Goal: Transaction & Acquisition: Book appointment/travel/reservation

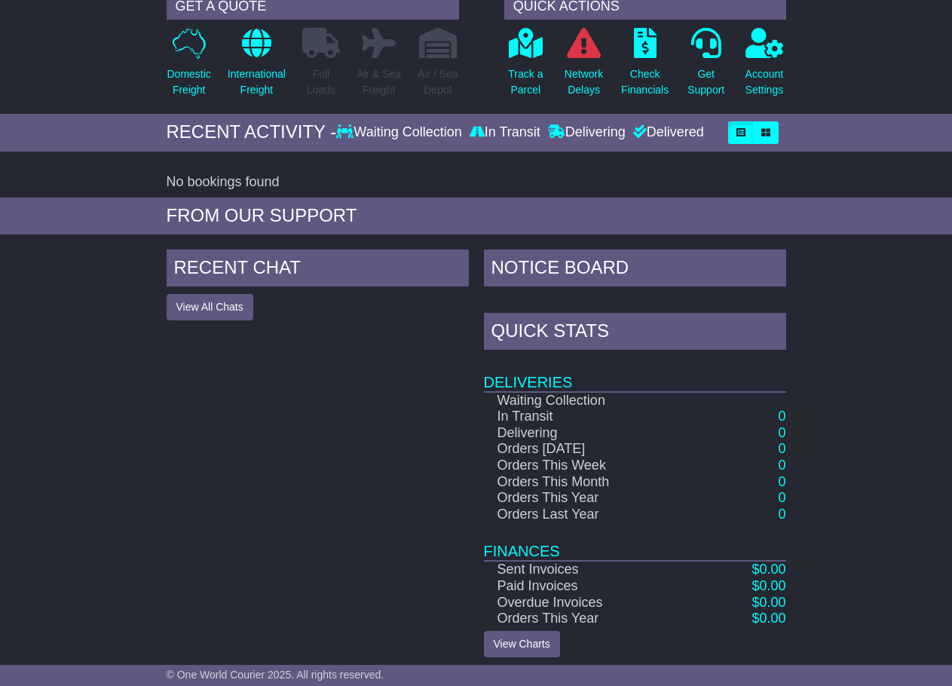
scroll to position [161, 0]
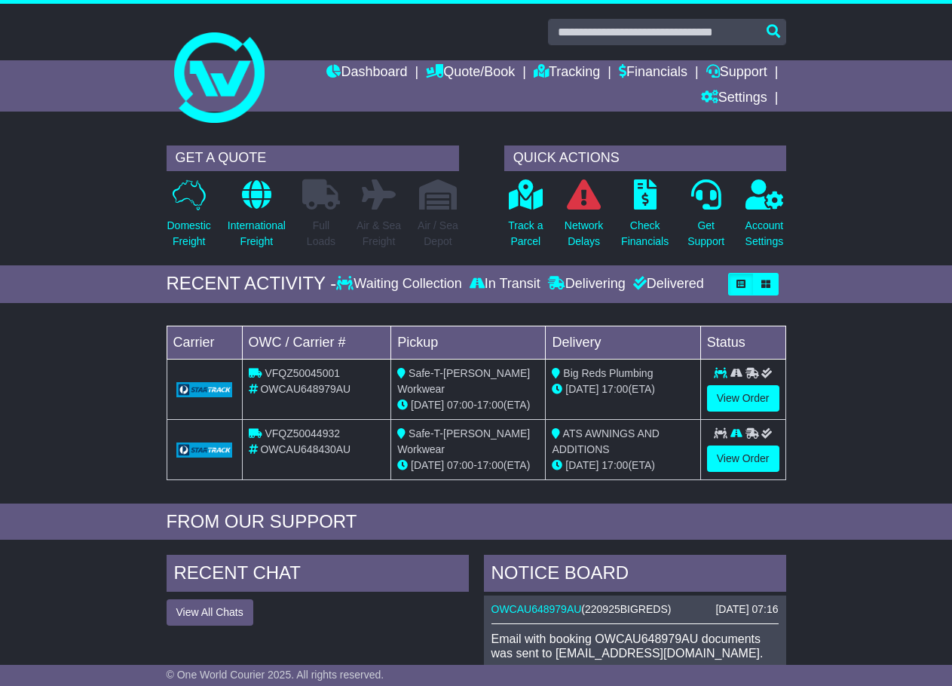
click at [105, 255] on div "GET A QUOTE Domestic Freight International Freight Full Loads Air & Sea Freight…" at bounding box center [476, 201] width 952 height 127
